Goal: Find specific page/section: Find specific page/section

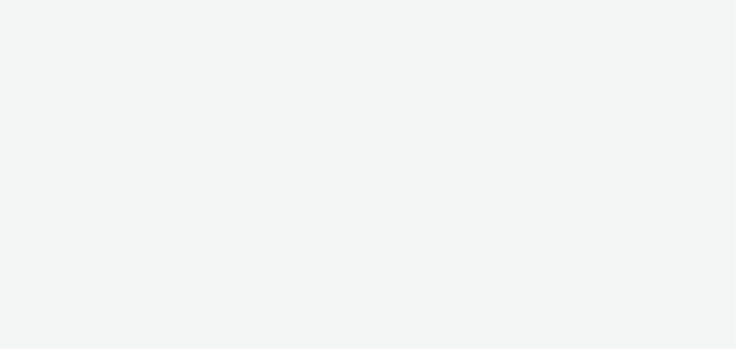
select select "b626f941-834b-427f-b453-0a2b95f57350"
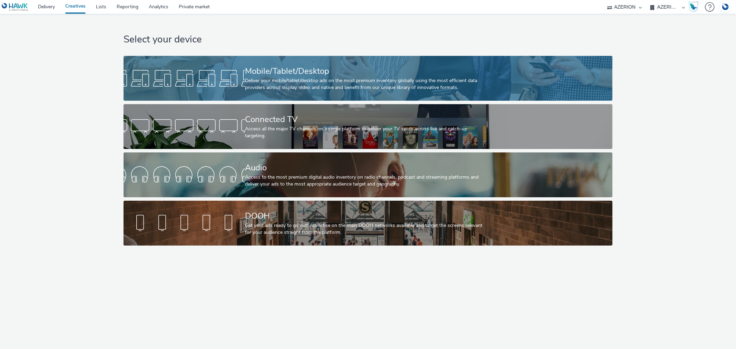
click at [233, 81] on div at bounding box center [184, 78] width 121 height 22
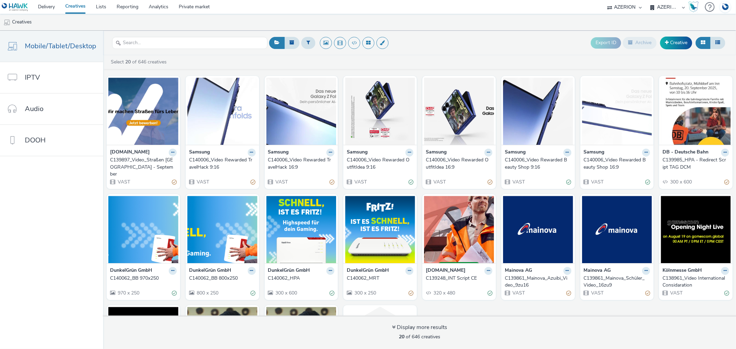
click at [433, 275] on div "C139248_INT Script CE" at bounding box center [458, 278] width 64 height 7
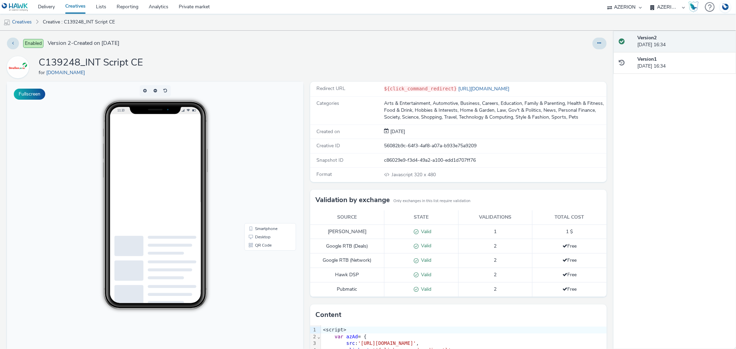
scroll to position [77, 0]
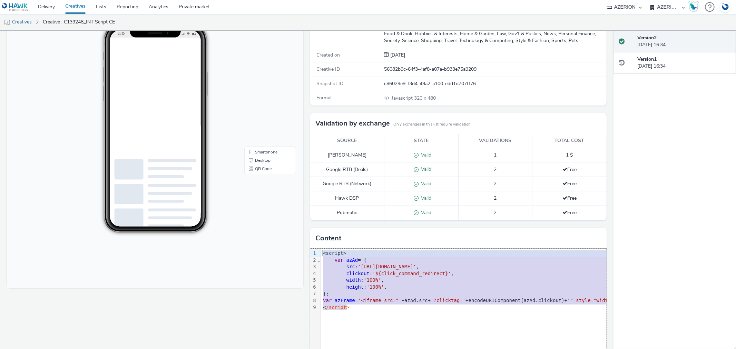
drag, startPoint x: 354, startPoint y: 307, endPoint x: 318, endPoint y: 253, distance: 65.3
click at [318, 253] on div "9 1 2 3 4 5 6 7 8 9 › ⌄ <script> var azAd = { src : '[URL][DOMAIN_NAME]' , clic…" at bounding box center [458, 300] width 296 height 103
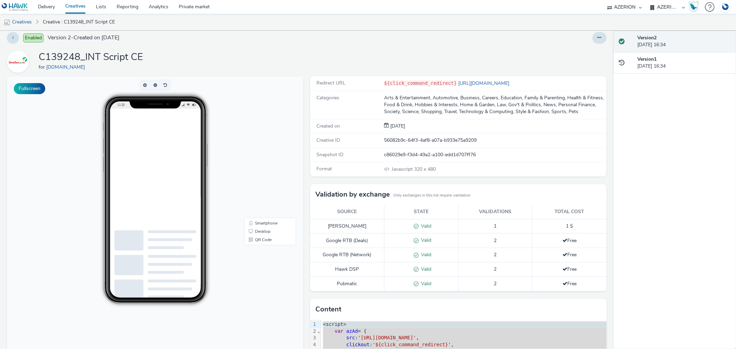
scroll to position [0, 0]
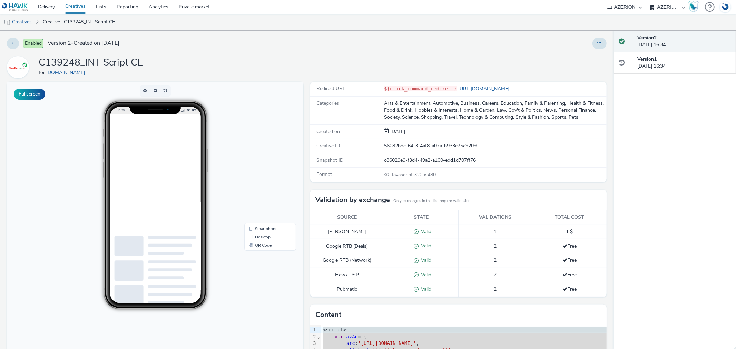
click at [20, 19] on link "Creatives" at bounding box center [17, 22] width 35 height 17
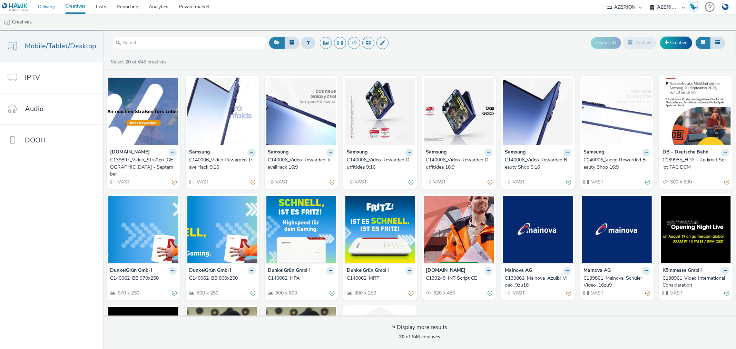
click at [44, 11] on link "Delivery" at bounding box center [46, 7] width 27 height 14
